Goal: Navigation & Orientation: Find specific page/section

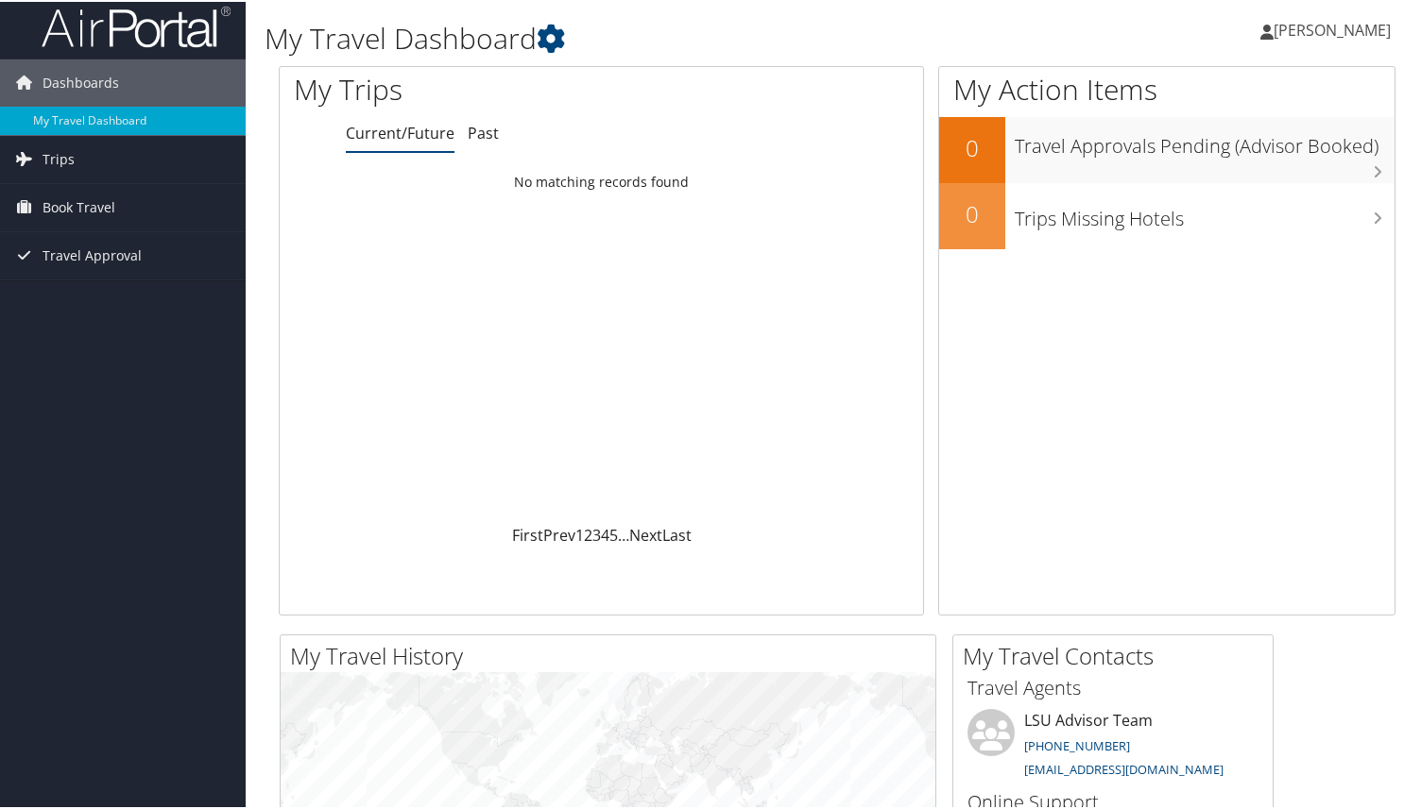
scroll to position [2, 0]
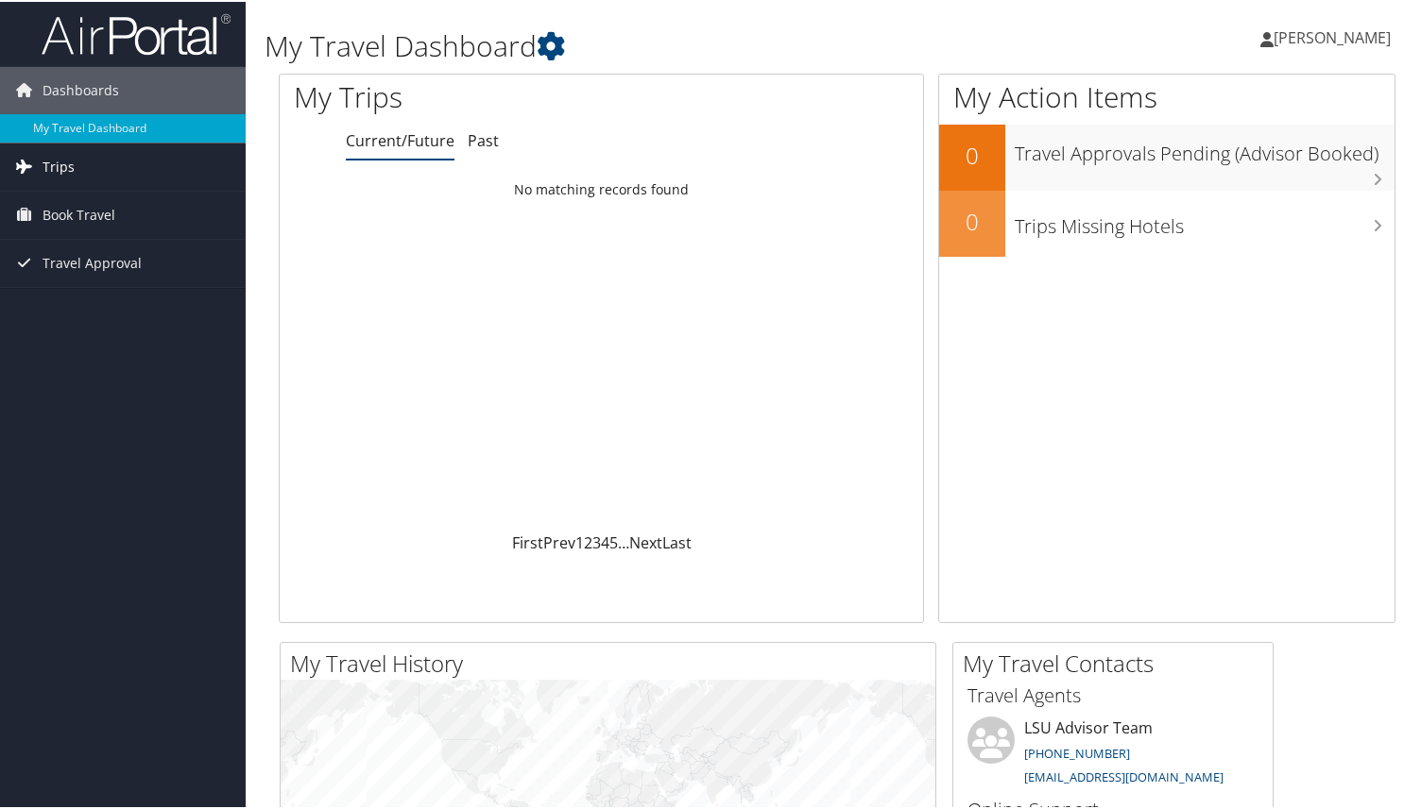
click at [89, 173] on link "Trips" at bounding box center [123, 165] width 246 height 47
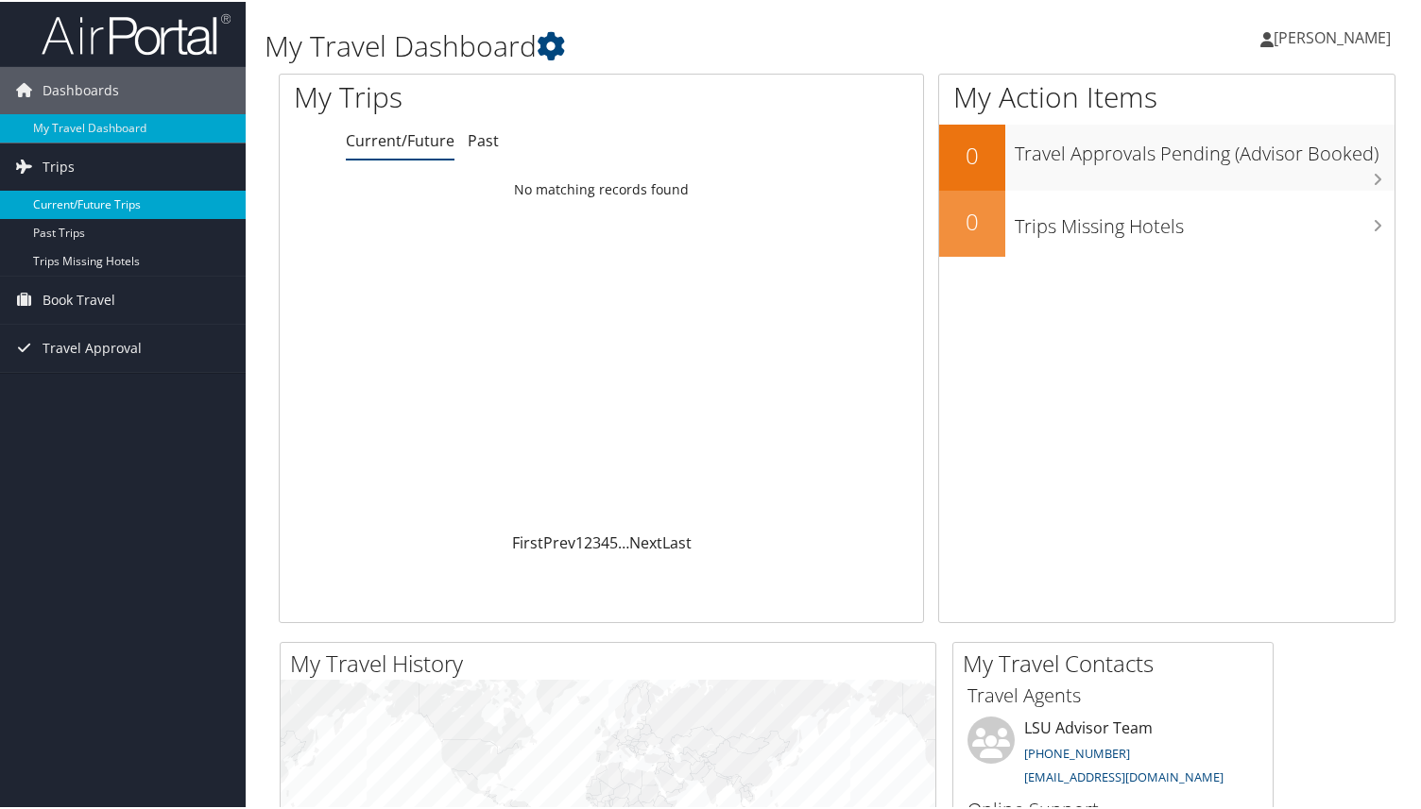
click at [110, 202] on link "Current/Future Trips" at bounding box center [123, 203] width 246 height 28
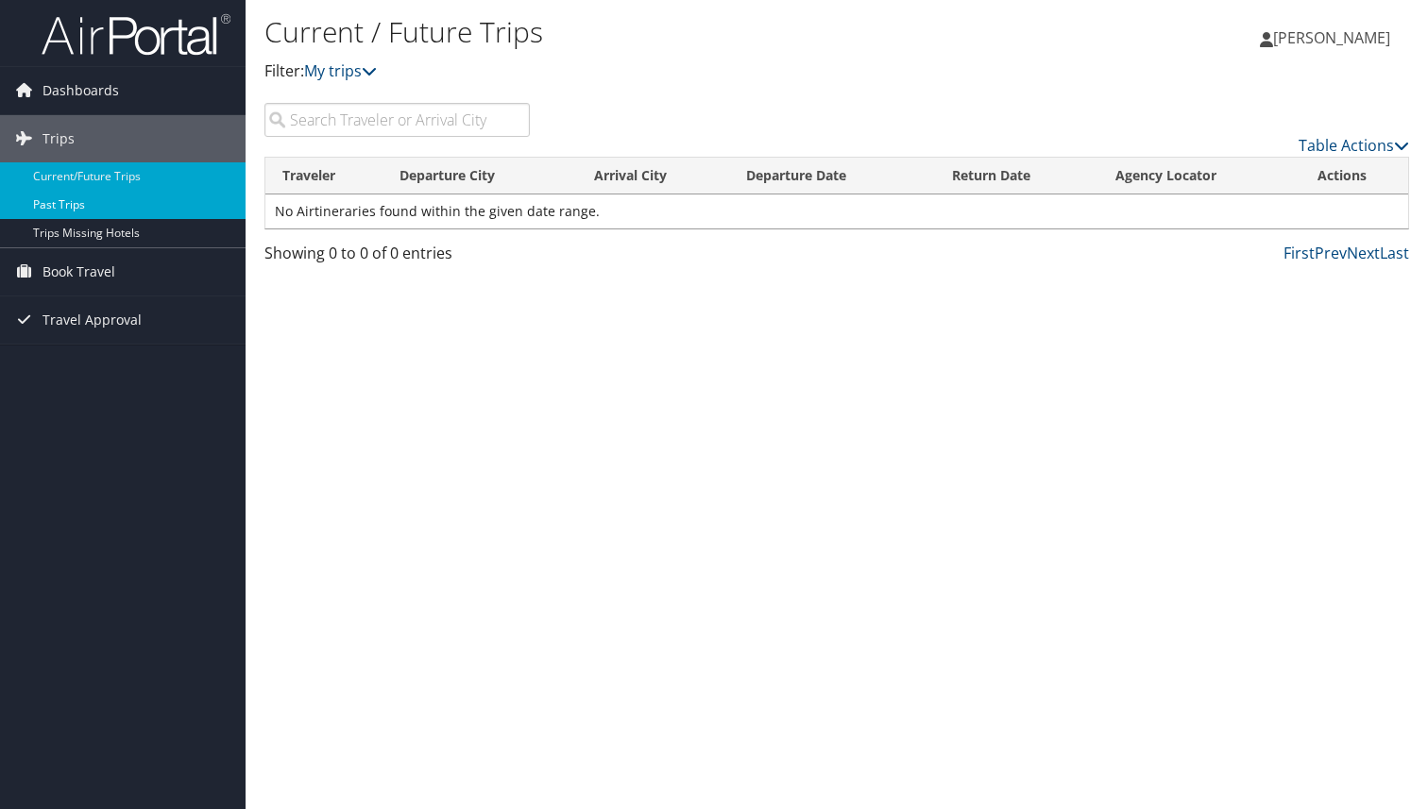
click at [128, 210] on link "Past Trips" at bounding box center [123, 205] width 246 height 28
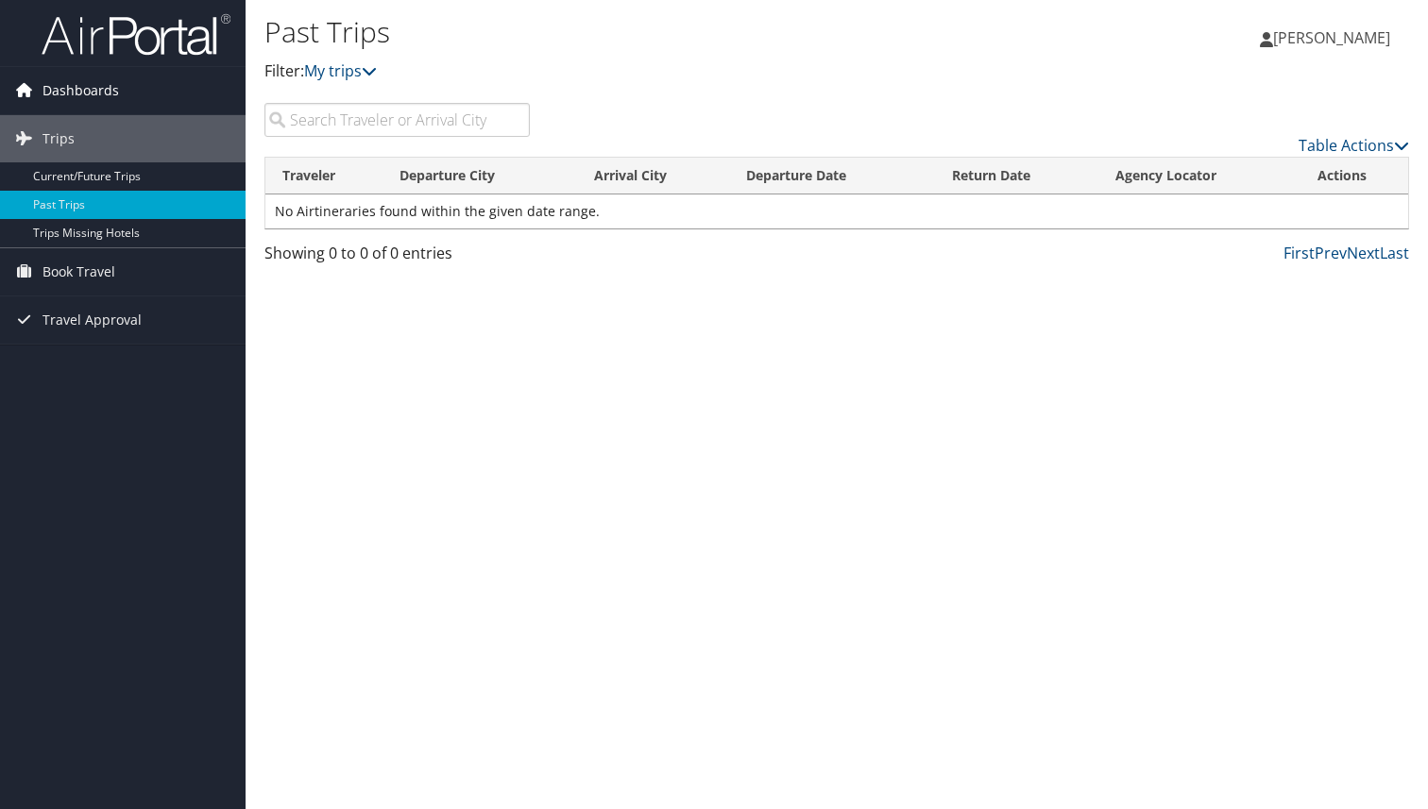
click at [83, 101] on span "Dashboards" at bounding box center [81, 90] width 77 height 47
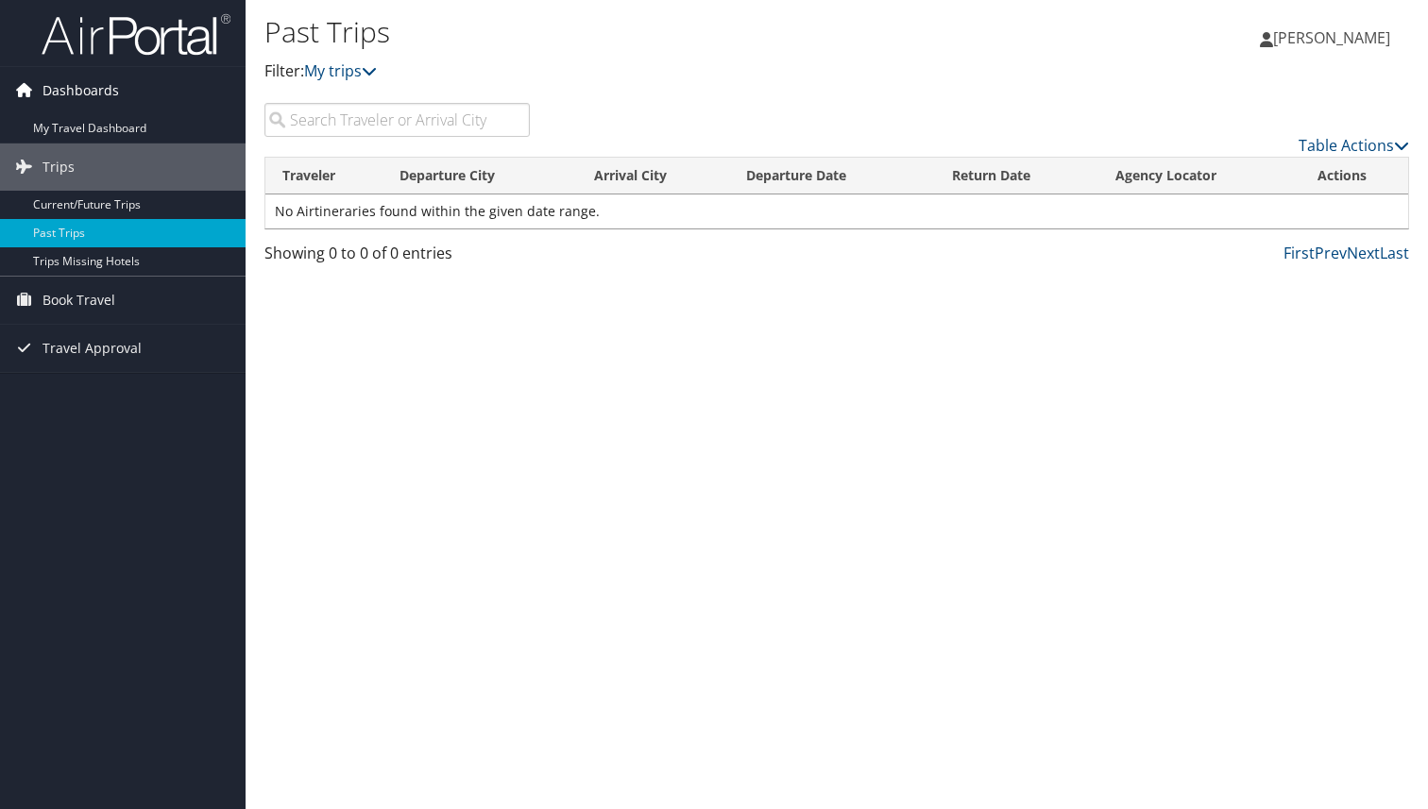
click at [85, 91] on span "Dashboards" at bounding box center [81, 90] width 77 height 47
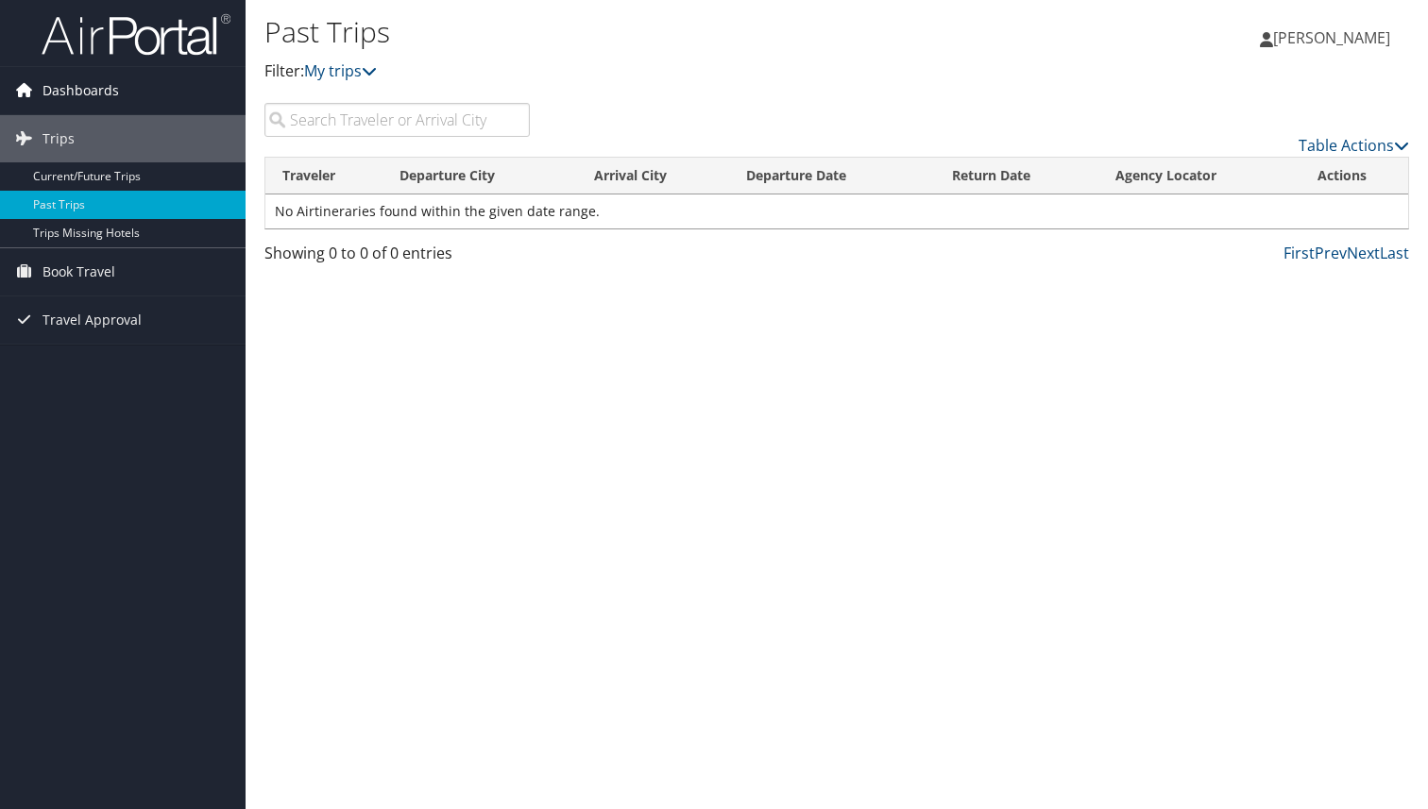
click at [85, 91] on span "Dashboards" at bounding box center [81, 90] width 77 height 47
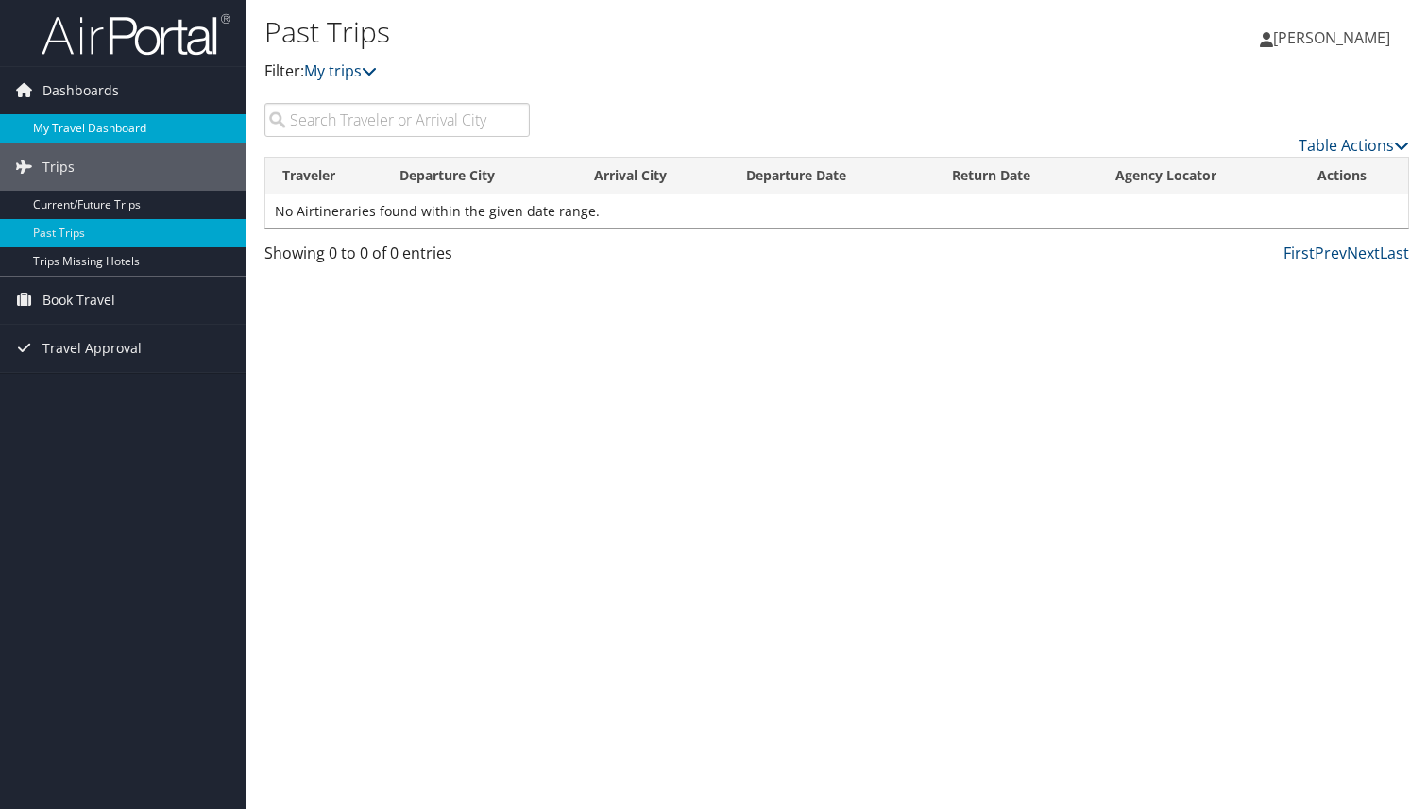
click at [98, 134] on link "My Travel Dashboard" at bounding box center [123, 128] width 246 height 28
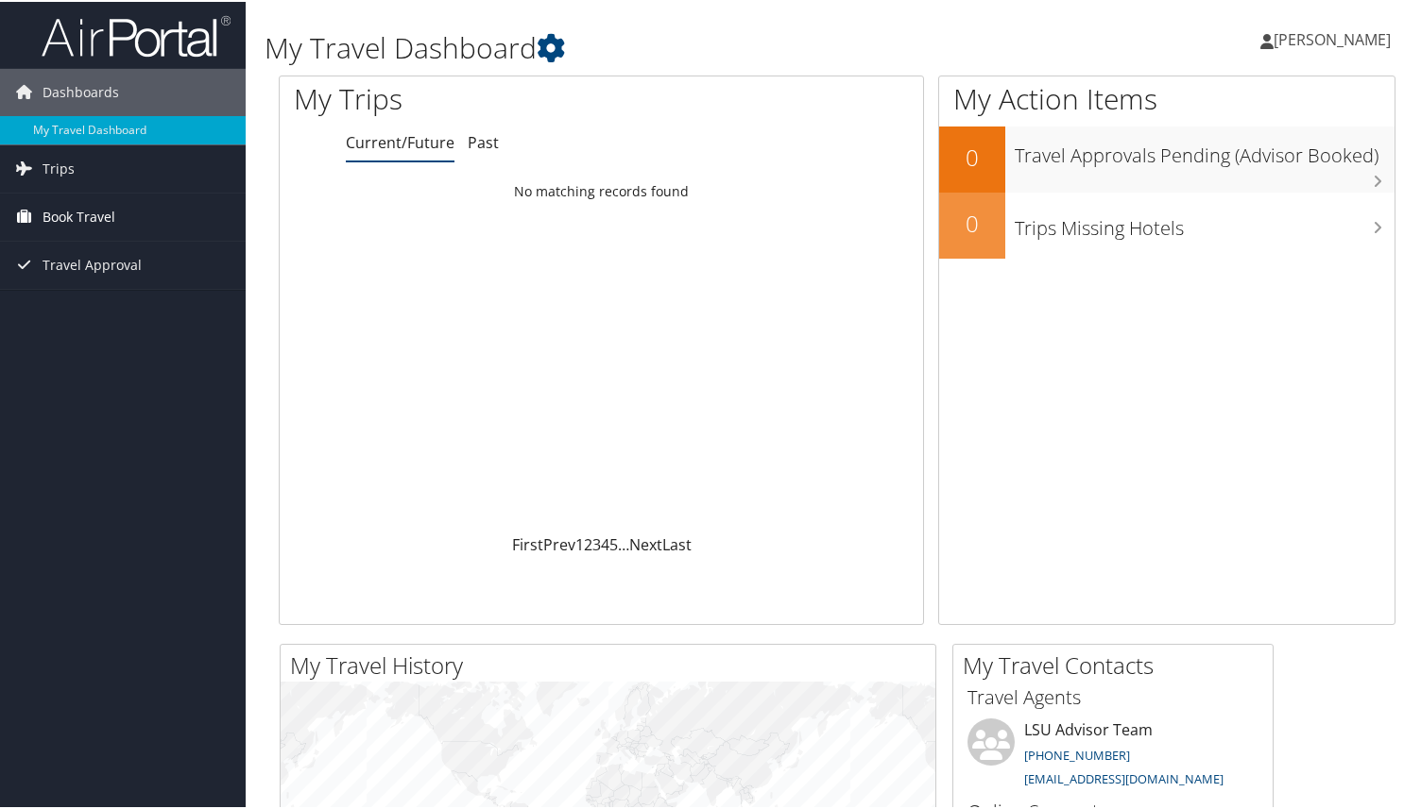
click at [107, 219] on span "Book Travel" at bounding box center [79, 215] width 73 height 47
click at [143, 284] on link "Book/Manage Online Trips" at bounding box center [123, 281] width 246 height 28
